Goal: Check status: Check status

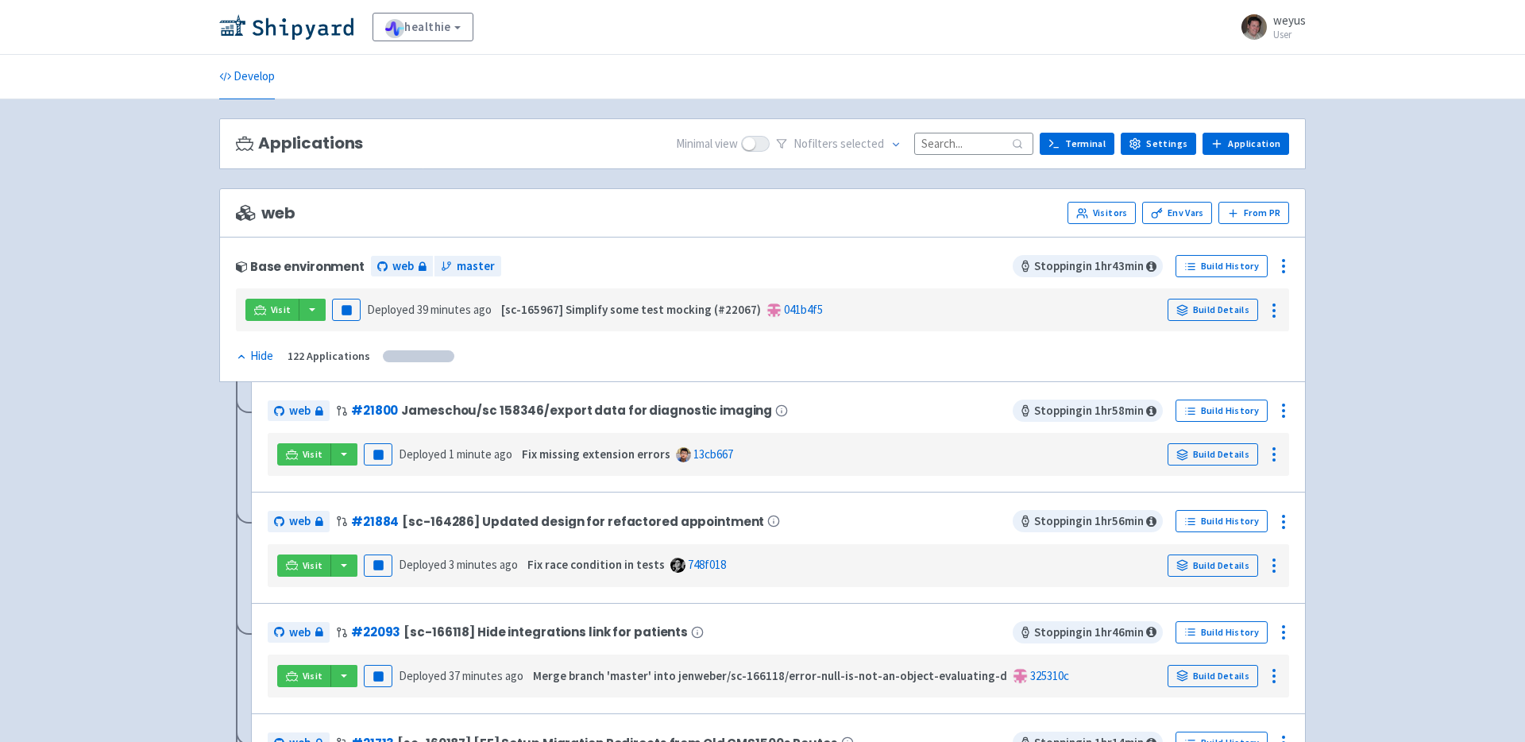
click at [953, 141] on input at bounding box center [973, 143] width 119 height 21
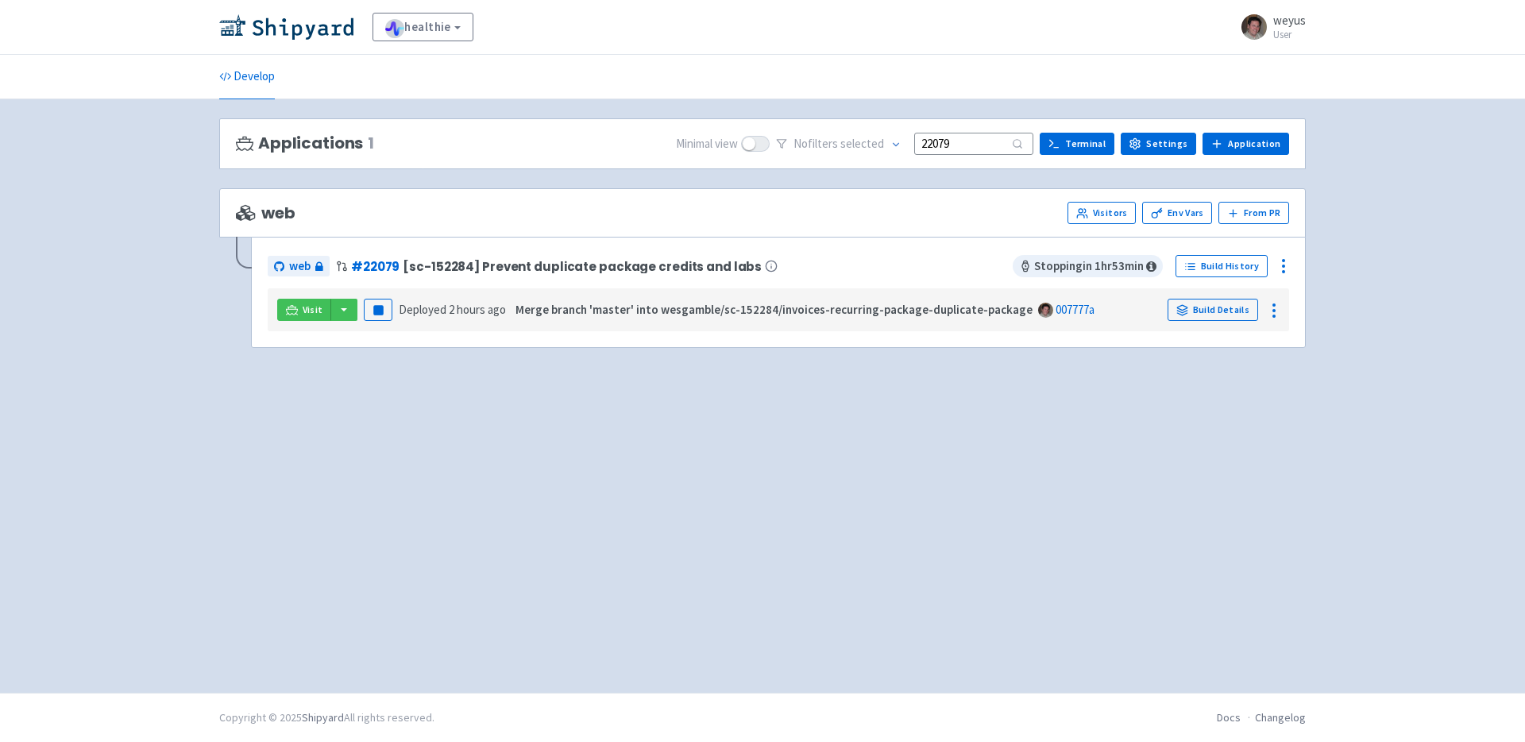
type input "22079"
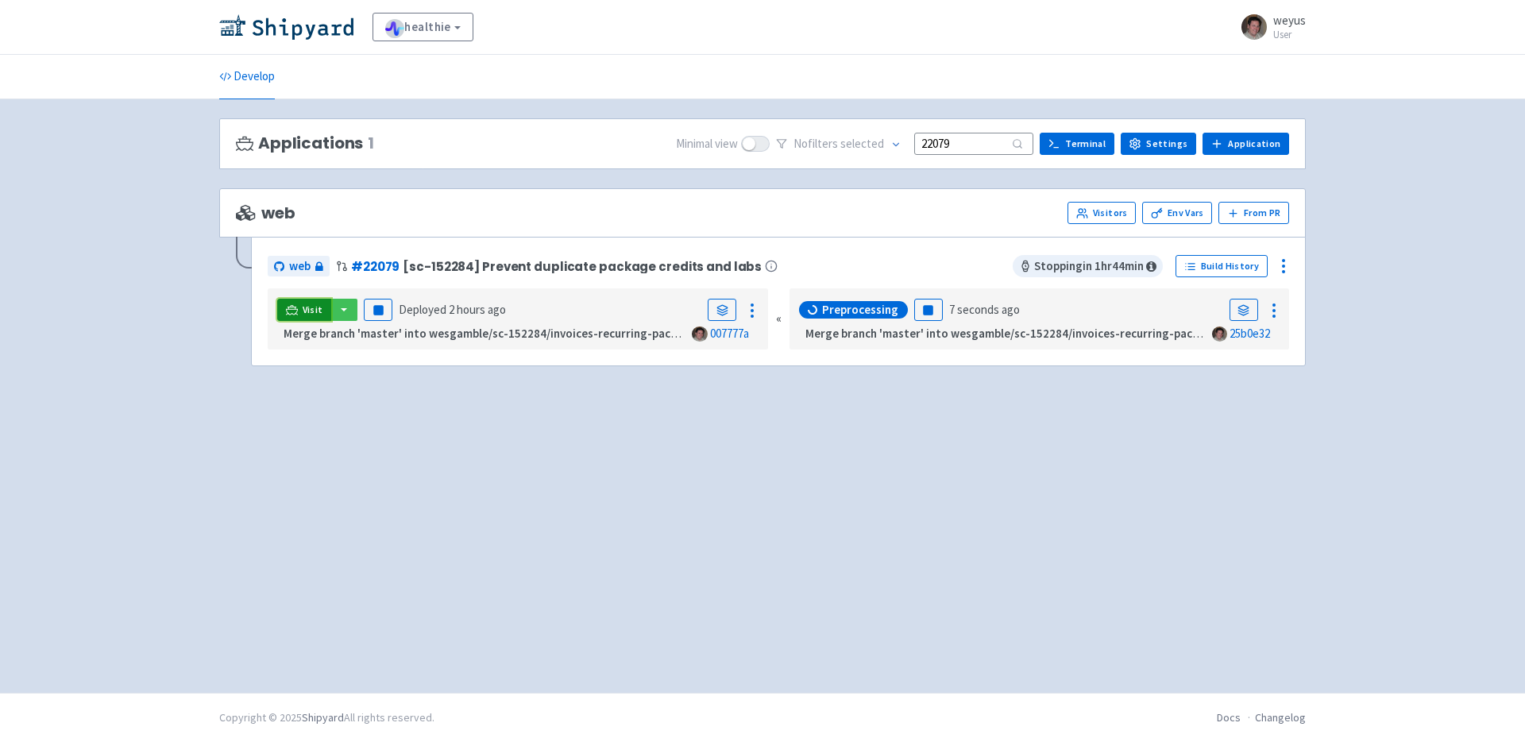
click at [308, 312] on span "Visit" at bounding box center [313, 309] width 21 height 13
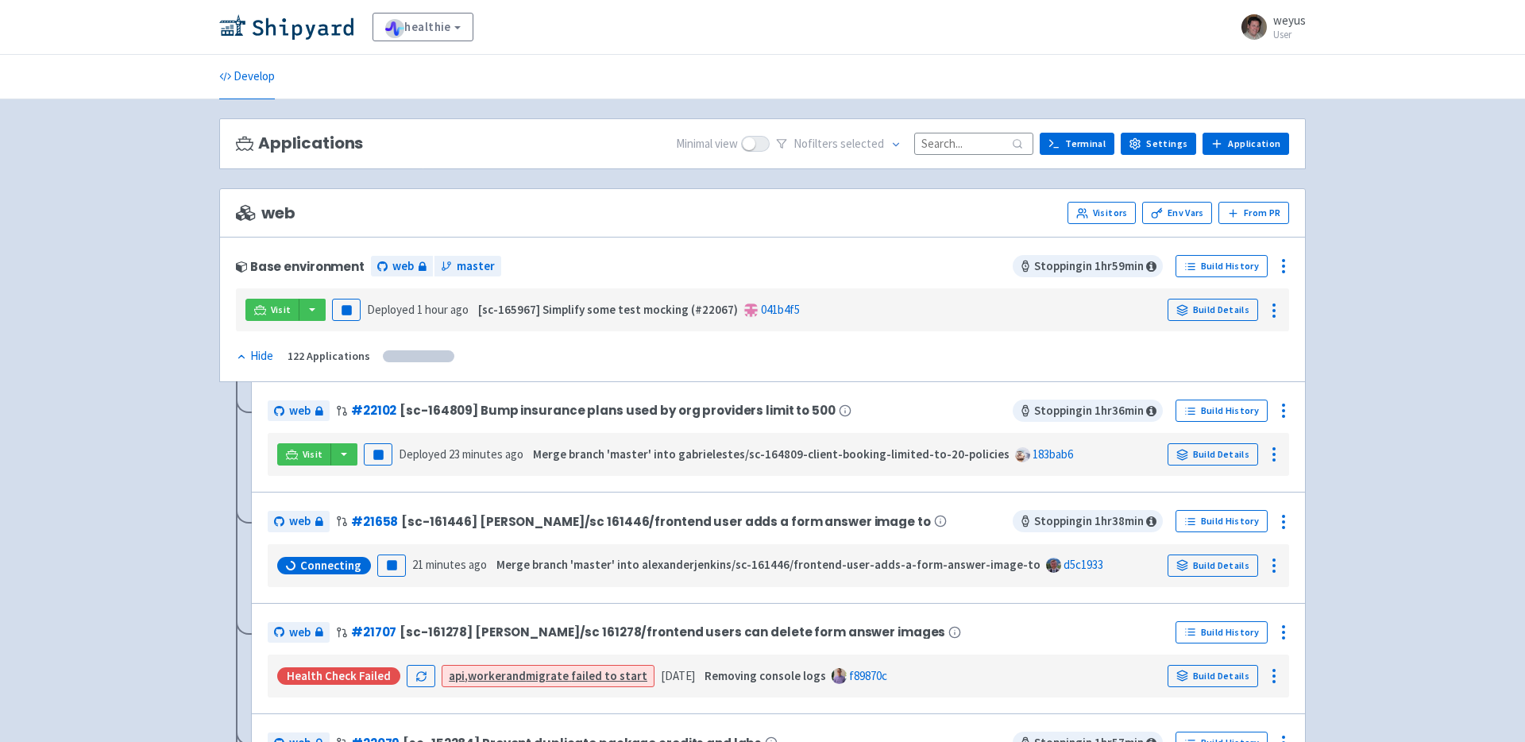
click at [934, 139] on input at bounding box center [973, 143] width 119 height 21
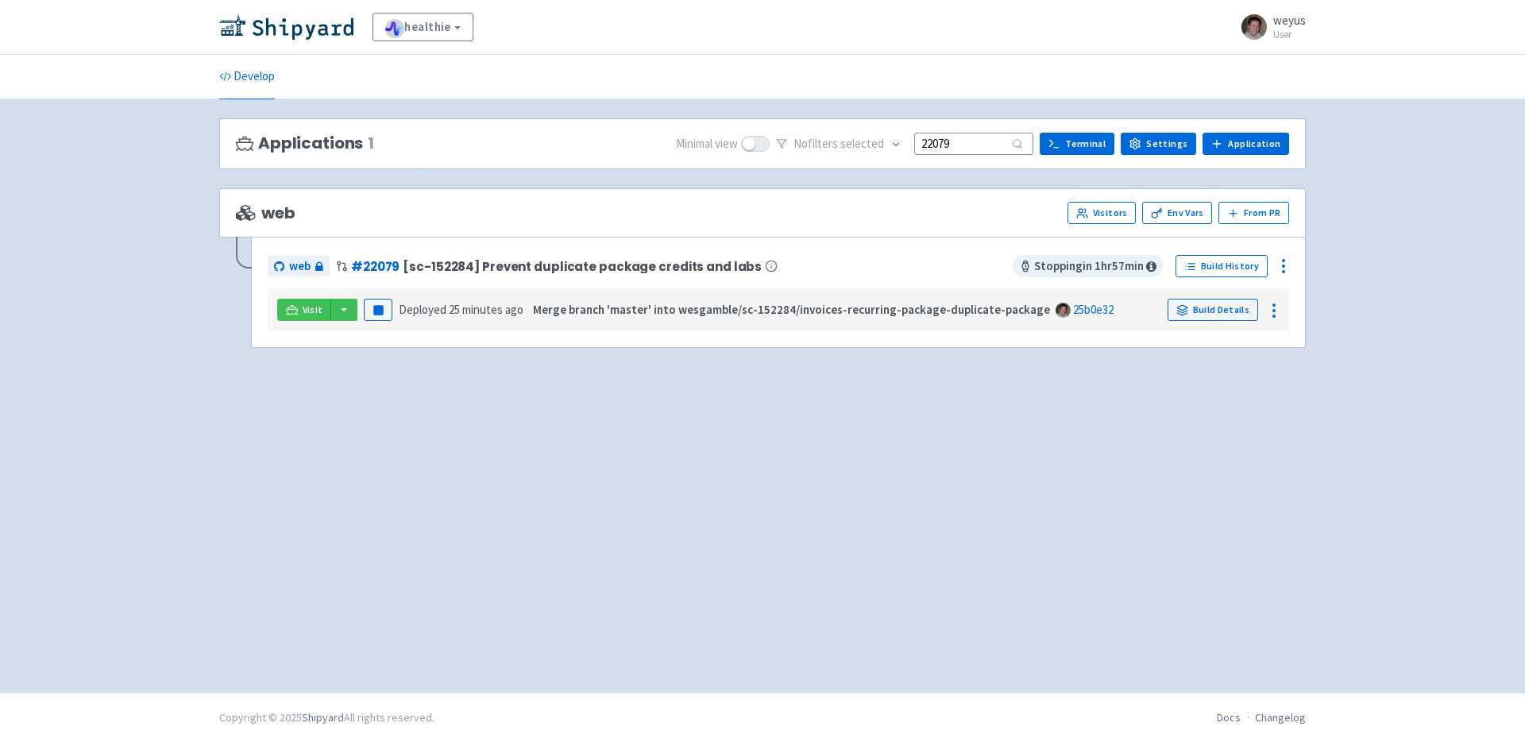
type input "22079"
click at [1236, 307] on link "Build Details" at bounding box center [1213, 310] width 91 height 22
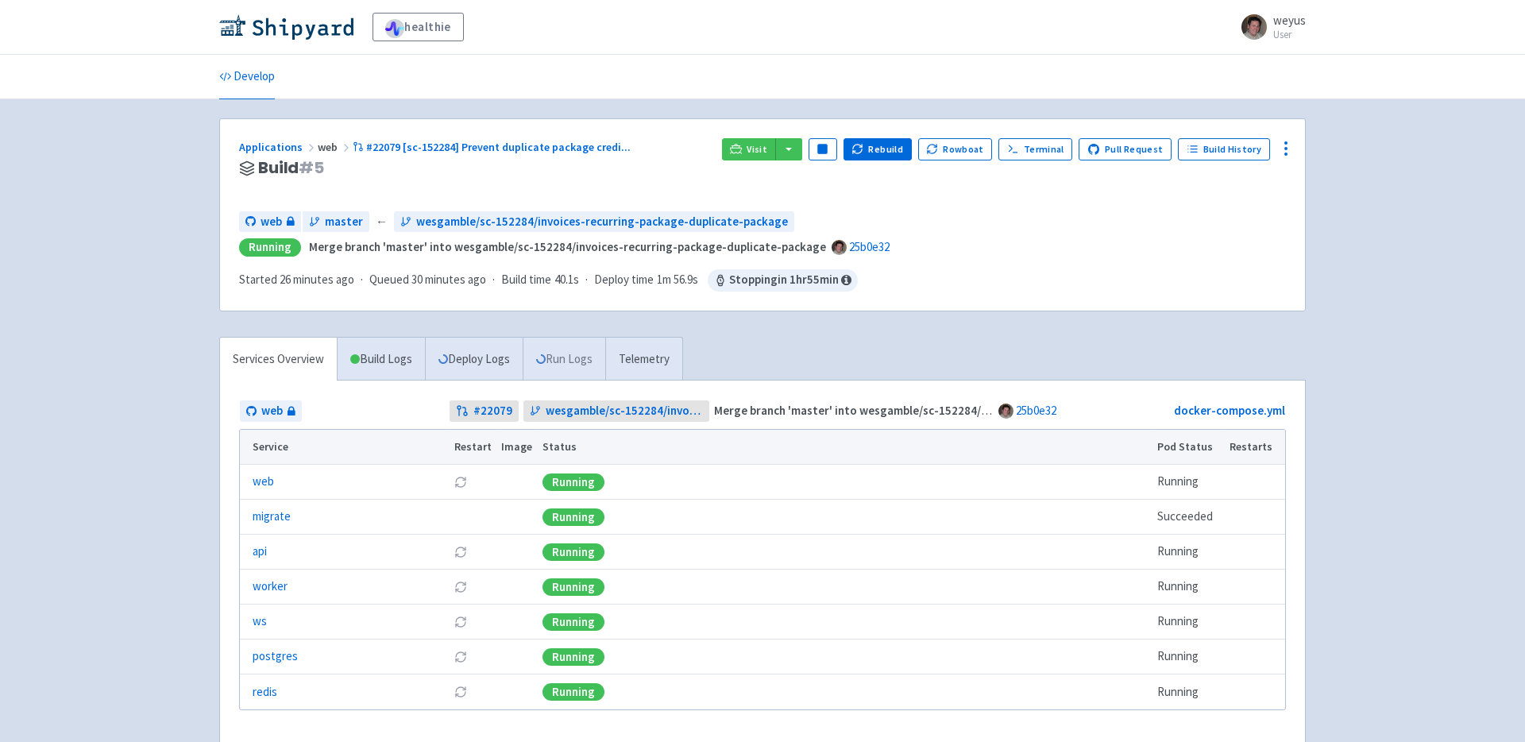
click at [573, 361] on link "Run Logs" at bounding box center [564, 360] width 83 height 44
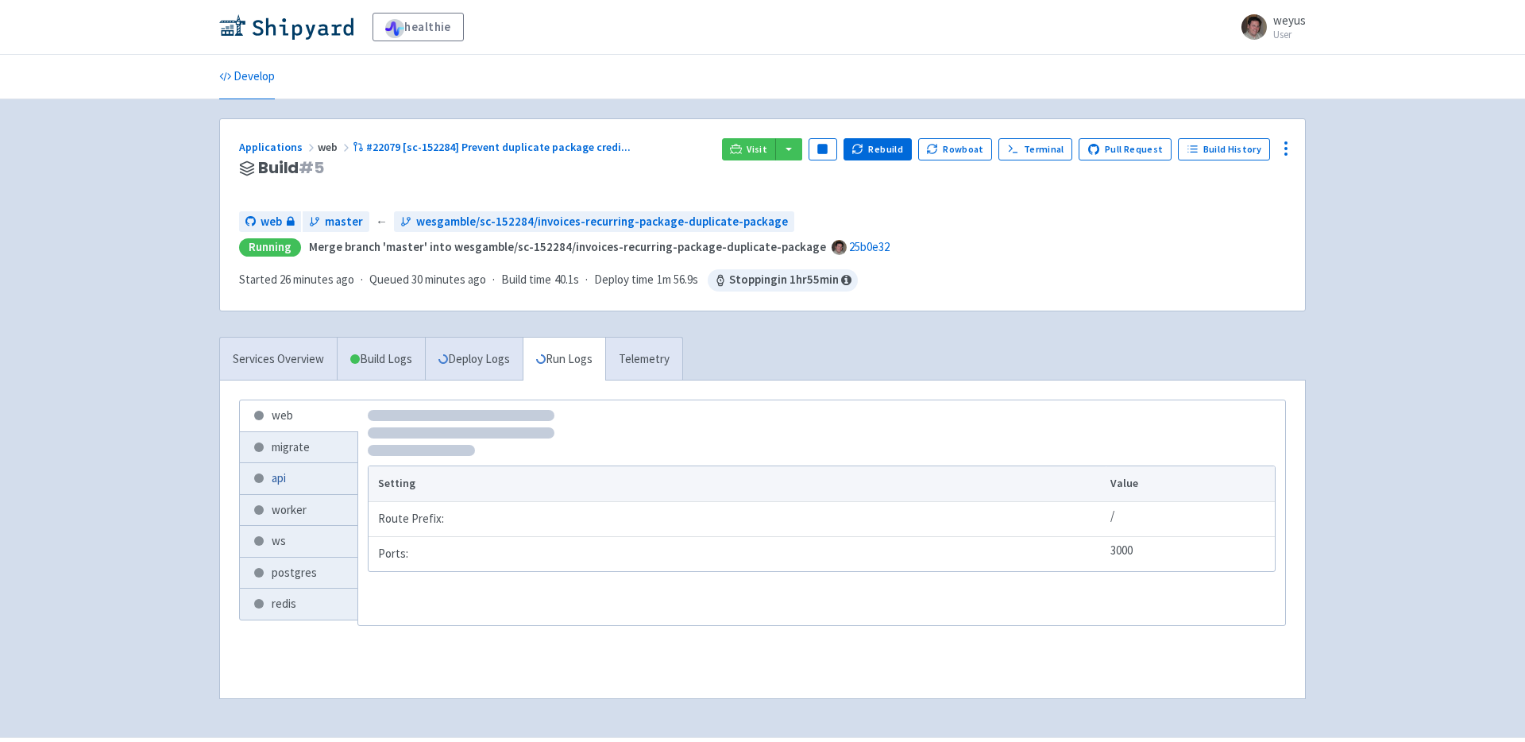
click at [294, 477] on link "api" at bounding box center [299, 478] width 118 height 31
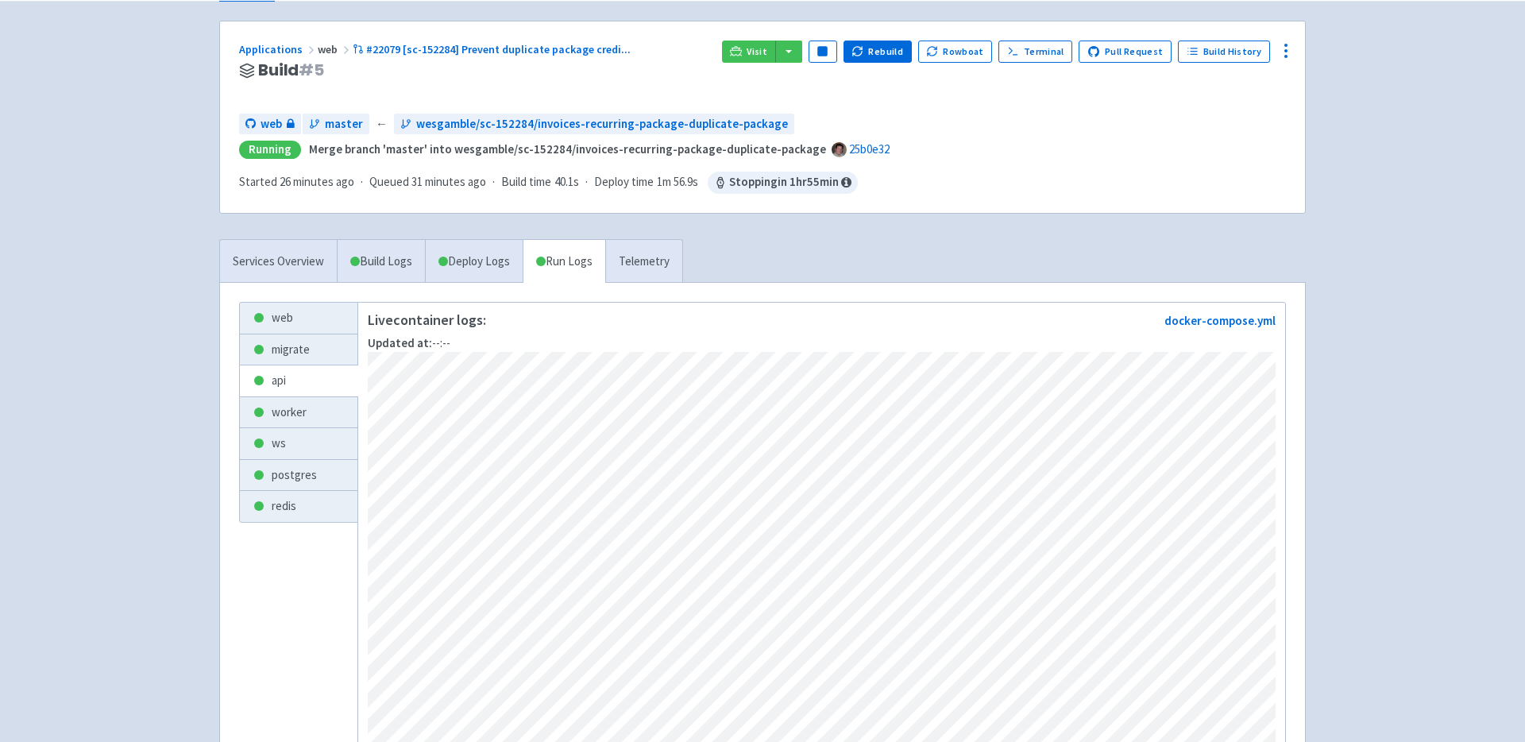
scroll to position [41, 0]
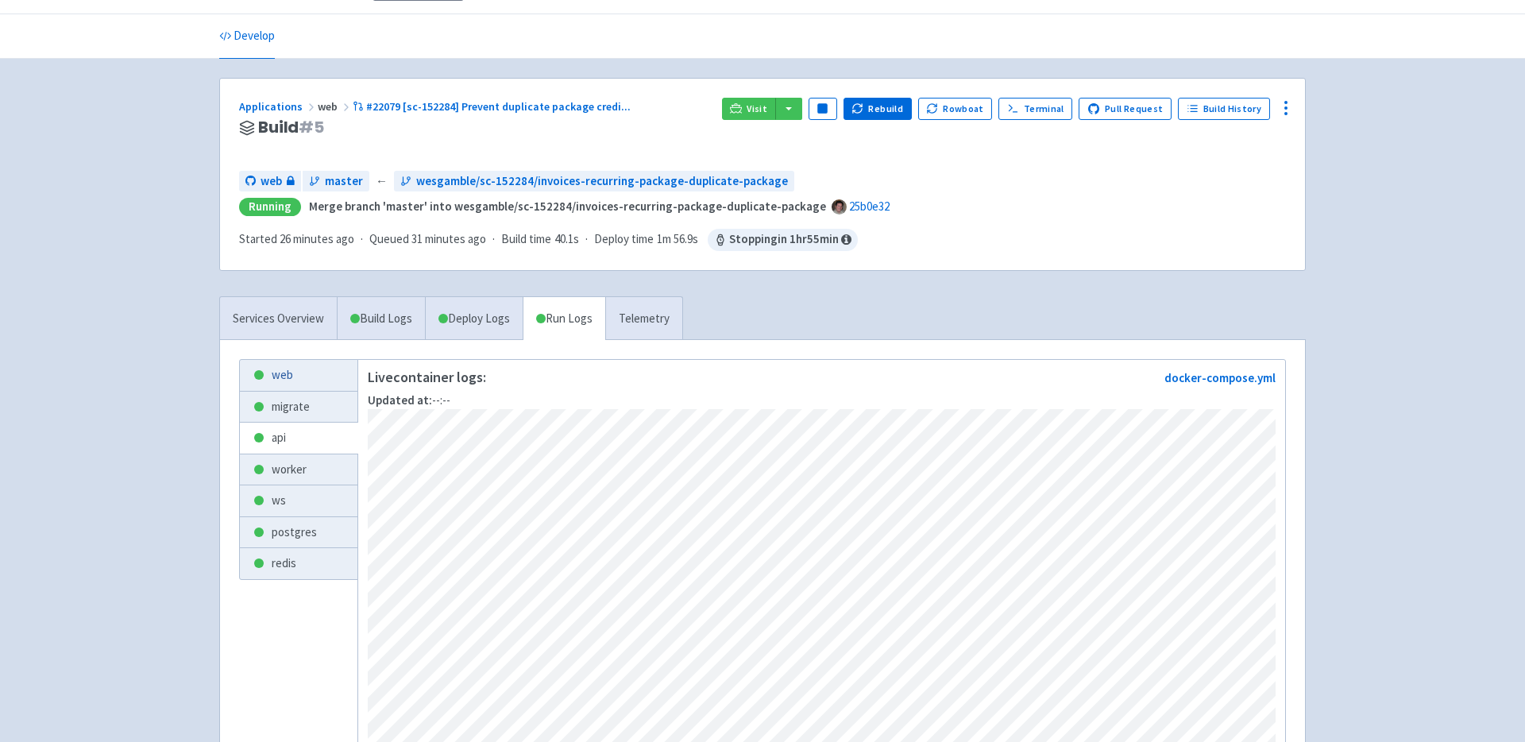
click at [284, 380] on link "web" at bounding box center [299, 375] width 118 height 31
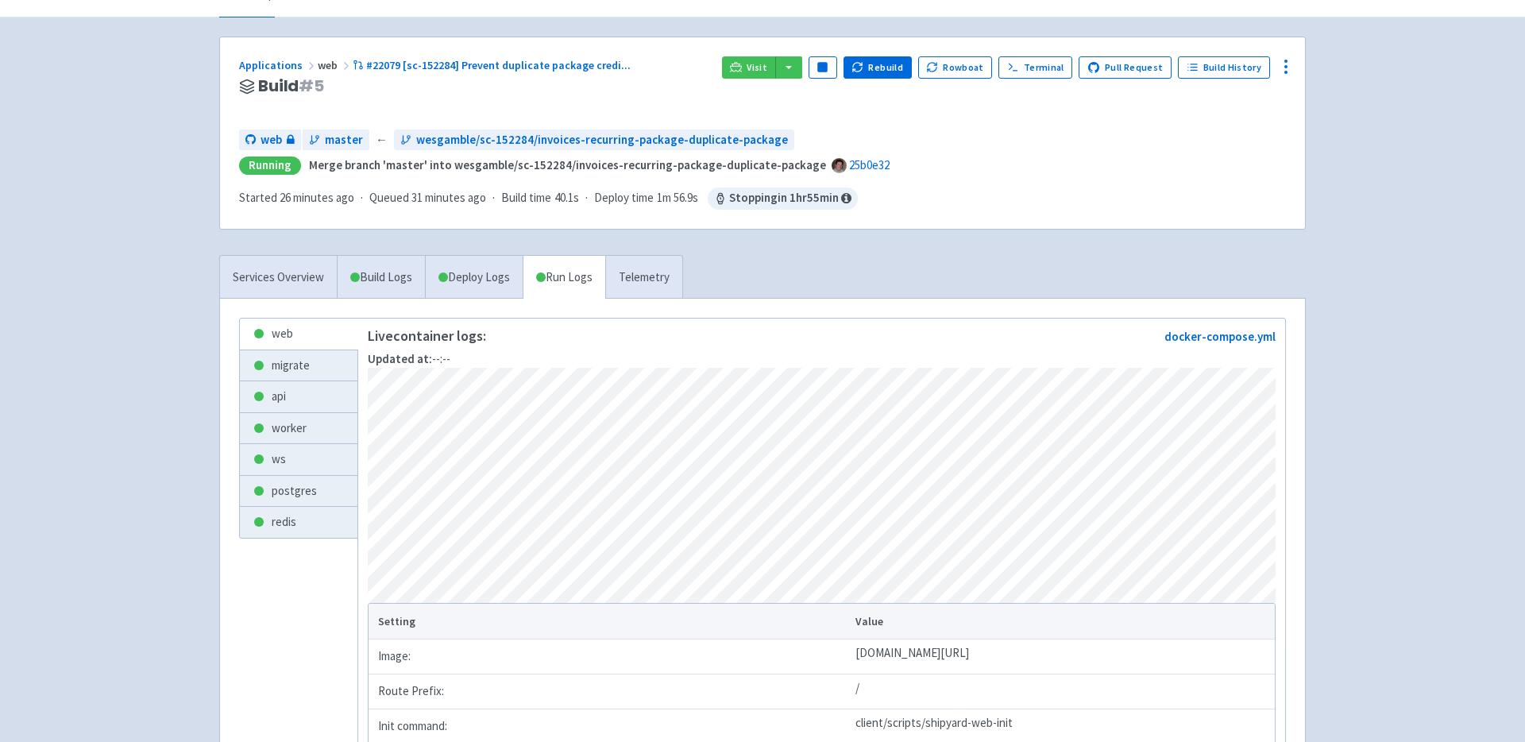
scroll to position [92, 0]
